Goal: Transaction & Acquisition: Purchase product/service

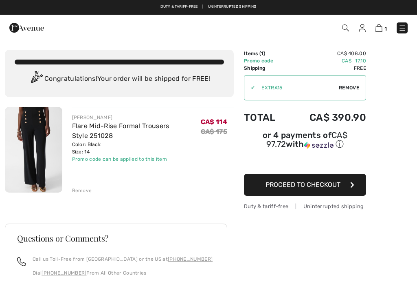
click at [382, 28] on img at bounding box center [379, 28] width 7 height 8
click at [265, 51] on td "Items ( 1 )" at bounding box center [266, 53] width 44 height 7
click at [383, 28] on img at bounding box center [379, 28] width 7 height 8
click at [263, 60] on td "Promo code" at bounding box center [266, 60] width 44 height 7
click at [263, 51] on span "1" at bounding box center [262, 54] width 2 height 6
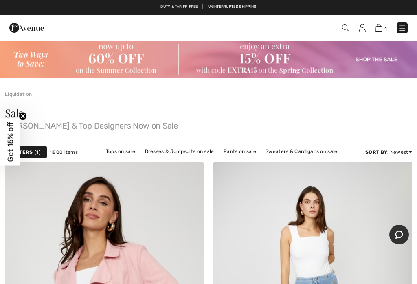
click at [381, 28] on img at bounding box center [379, 28] width 7 height 8
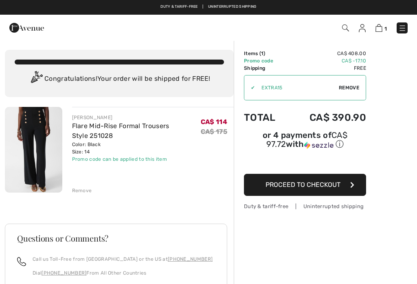
click at [263, 56] on td "Items ( 1 )" at bounding box center [266, 53] width 44 height 7
click at [262, 57] on td "Promo code" at bounding box center [266, 60] width 44 height 7
click at [258, 57] on td "Promo code" at bounding box center [266, 60] width 44 height 7
click at [60, 77] on div "Congratulations! Your order will be shipped for FREE!" at bounding box center [120, 79] width 210 height 16
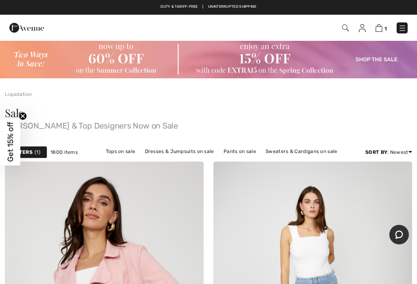
click at [381, 26] on img at bounding box center [379, 28] width 7 height 8
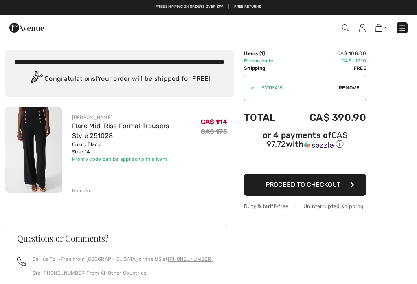
click at [83, 124] on link "Flare Mid-Rise Formal Trousers Style 251028" at bounding box center [120, 131] width 97 height 18
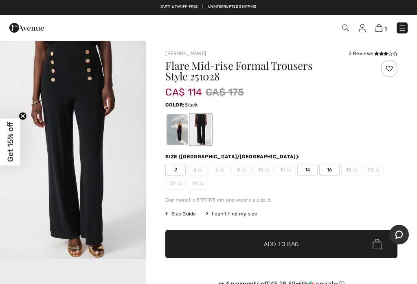
click at [314, 168] on span "14" at bounding box center [308, 169] width 20 height 12
click at [292, 246] on span "Add to Bag" at bounding box center [281, 244] width 35 height 9
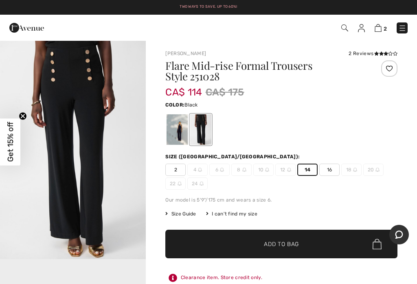
click at [385, 28] on span "2" at bounding box center [385, 29] width 3 height 6
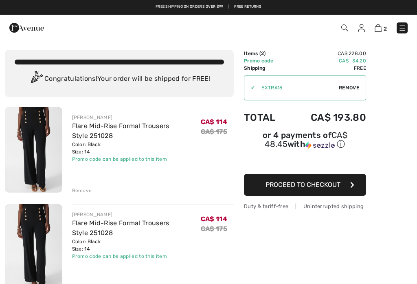
click at [81, 190] on div "Remove" at bounding box center [82, 190] width 20 height 7
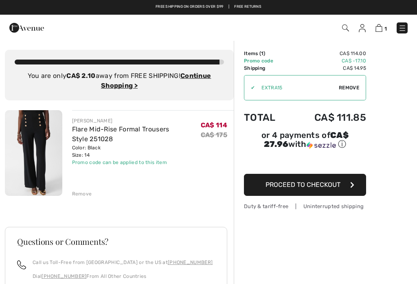
click at [171, 7] on link "Free shipping on orders over $99" at bounding box center [190, 7] width 68 height 6
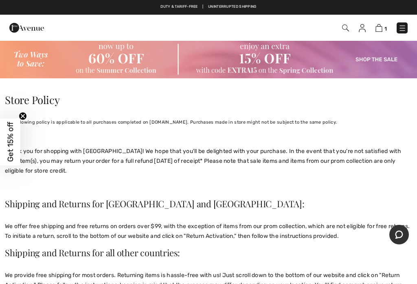
click at [382, 31] on img at bounding box center [379, 28] width 7 height 8
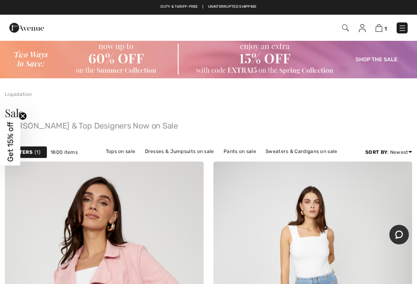
click at [168, 150] on link "Dresses & Jumpsuits on sale" at bounding box center [179, 151] width 77 height 11
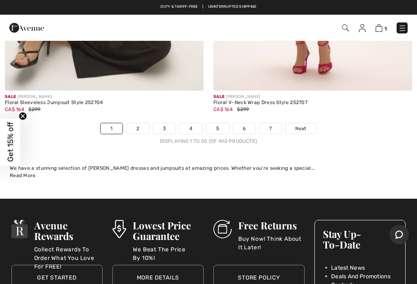
scroll to position [8781, 0]
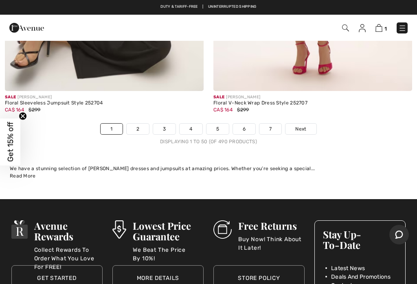
click at [135, 124] on link "2" at bounding box center [138, 129] width 22 height 11
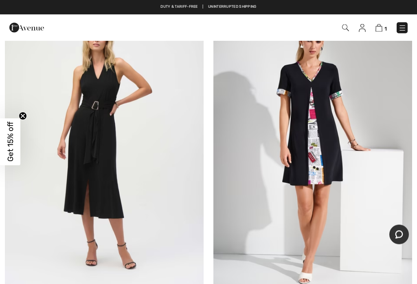
scroll to position [2534, 0]
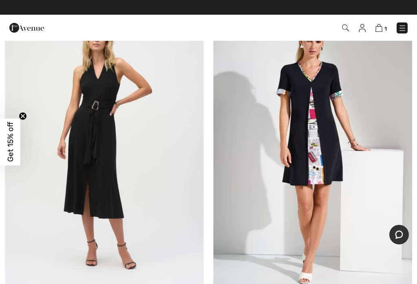
click at [330, 135] on img at bounding box center [313, 146] width 199 height 298
